Goal: Contribute content

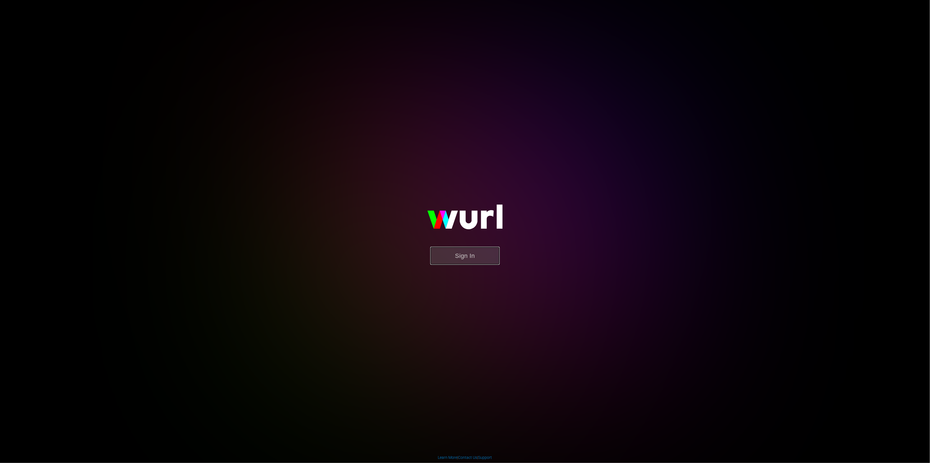
click at [474, 261] on button "Sign In" at bounding box center [464, 256] width 69 height 18
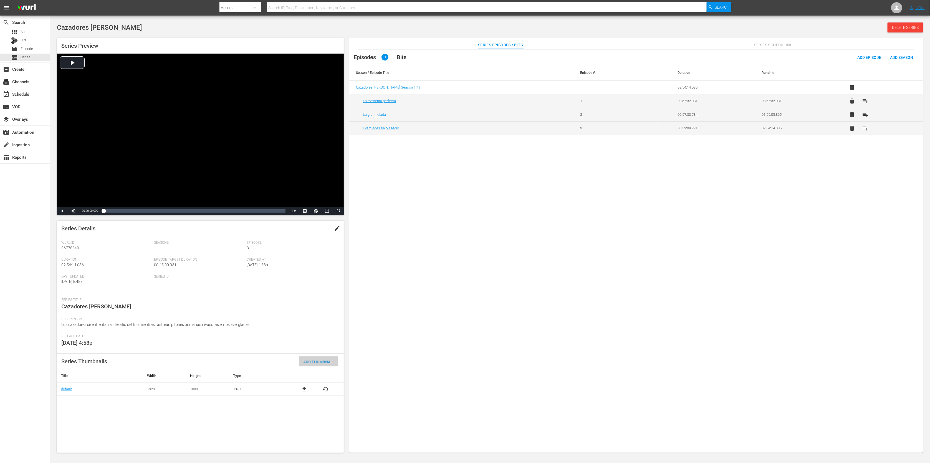
click at [310, 361] on span "Add Thumbnail" at bounding box center [318, 362] width 39 height 4
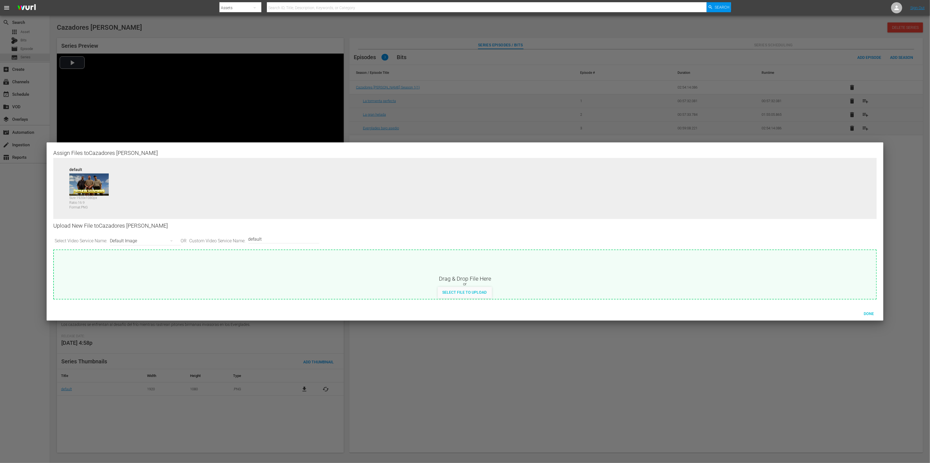
click at [283, 360] on div at bounding box center [465, 231] width 930 height 463
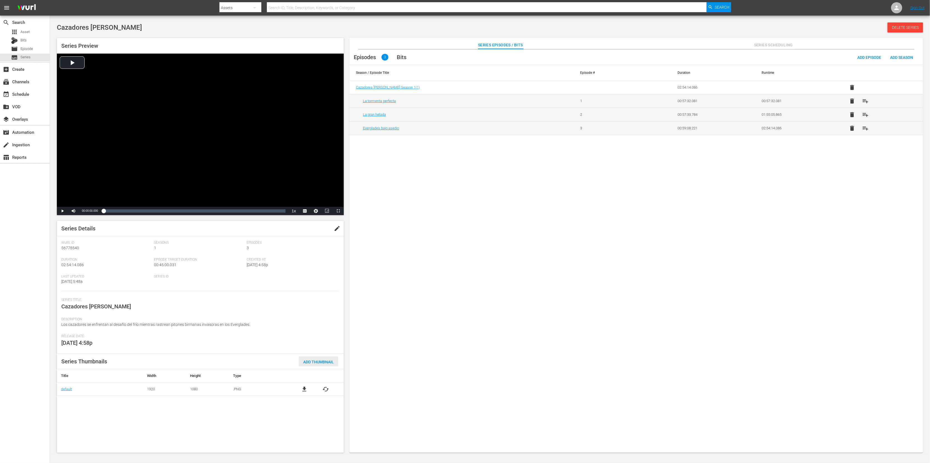
click at [325, 360] on span "Add Thumbnail" at bounding box center [318, 362] width 39 height 4
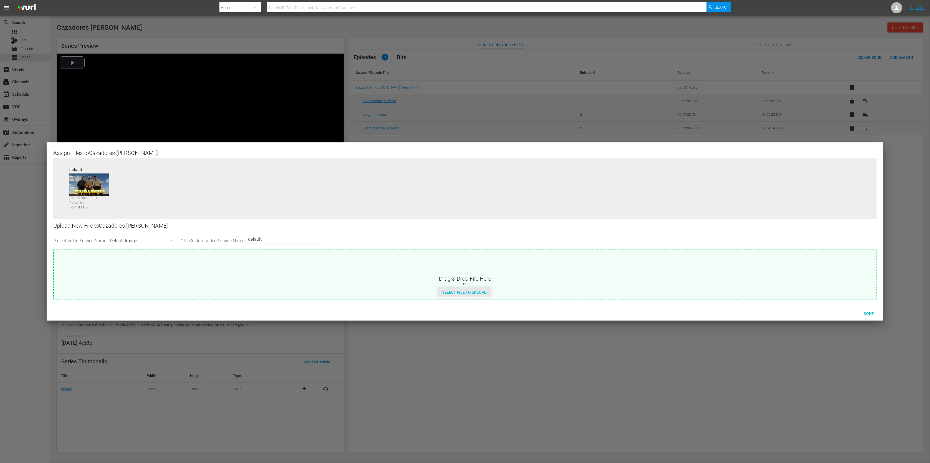
click at [447, 294] on span "Select File to Upload" at bounding box center [464, 292] width 53 height 4
type input "C:\fakepath\IMG_3143.jpeg"
click at [865, 313] on span "Done" at bounding box center [869, 313] width 19 height 4
